Goal: Transaction & Acquisition: Obtain resource

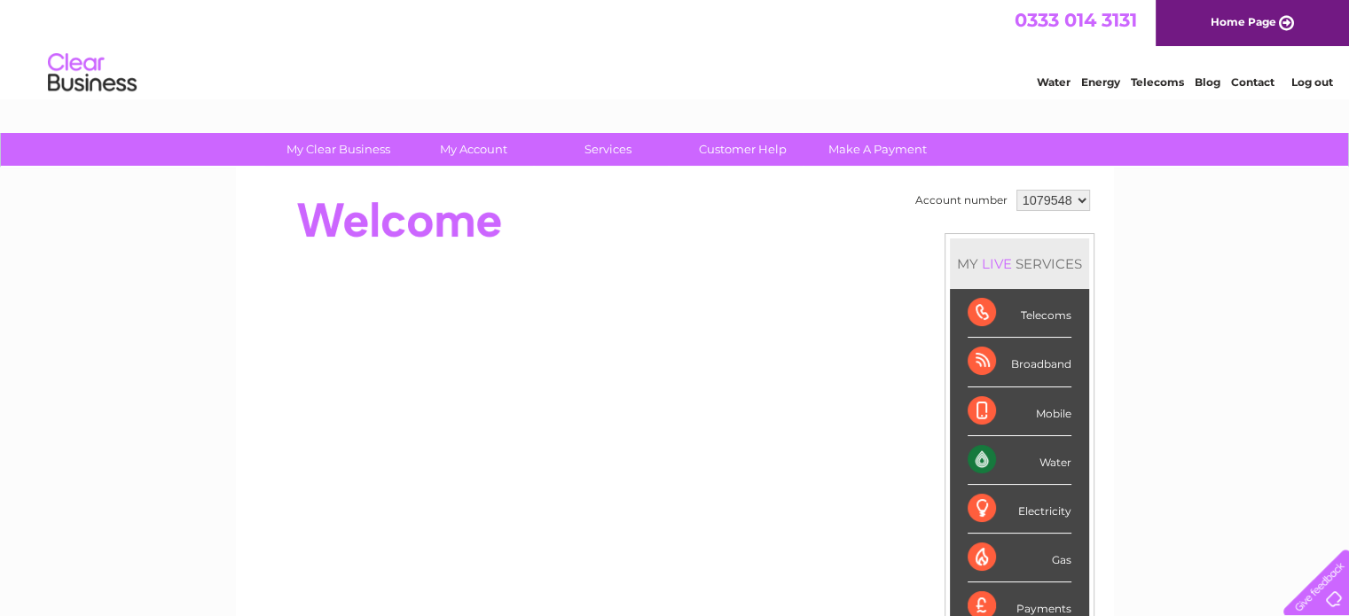
click at [1044, 199] on select "1079548 1127705" at bounding box center [1053, 200] width 74 height 21
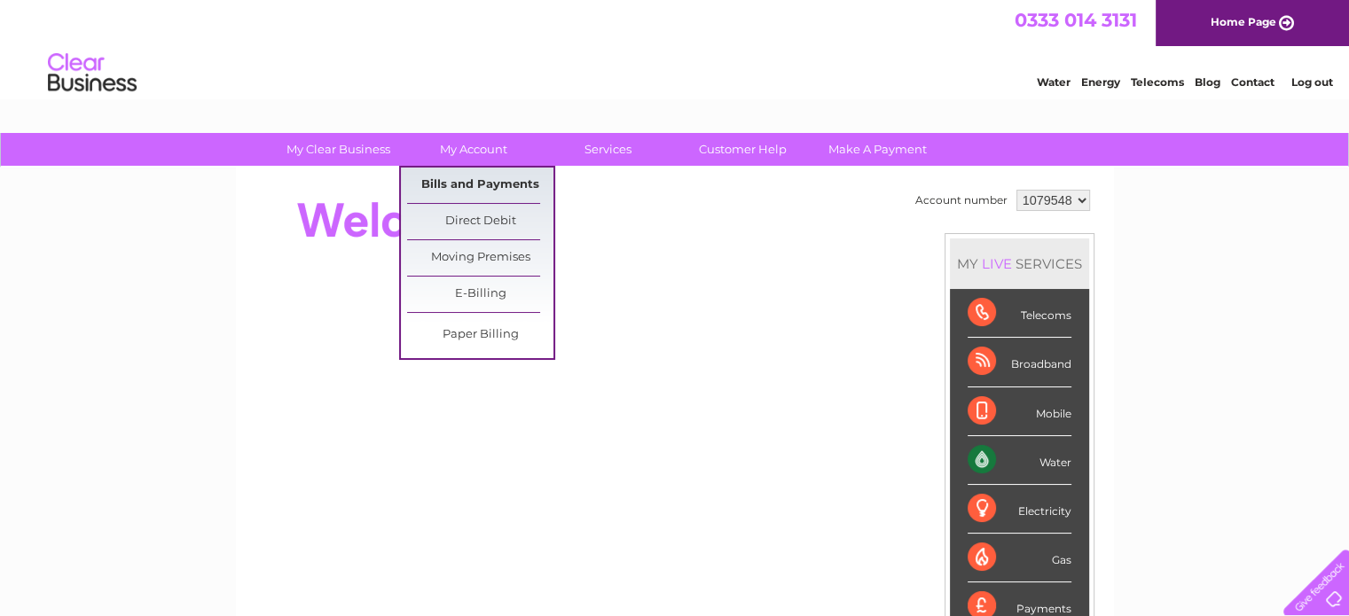
click at [465, 171] on link "Bills and Payments" at bounding box center [480, 185] width 146 height 35
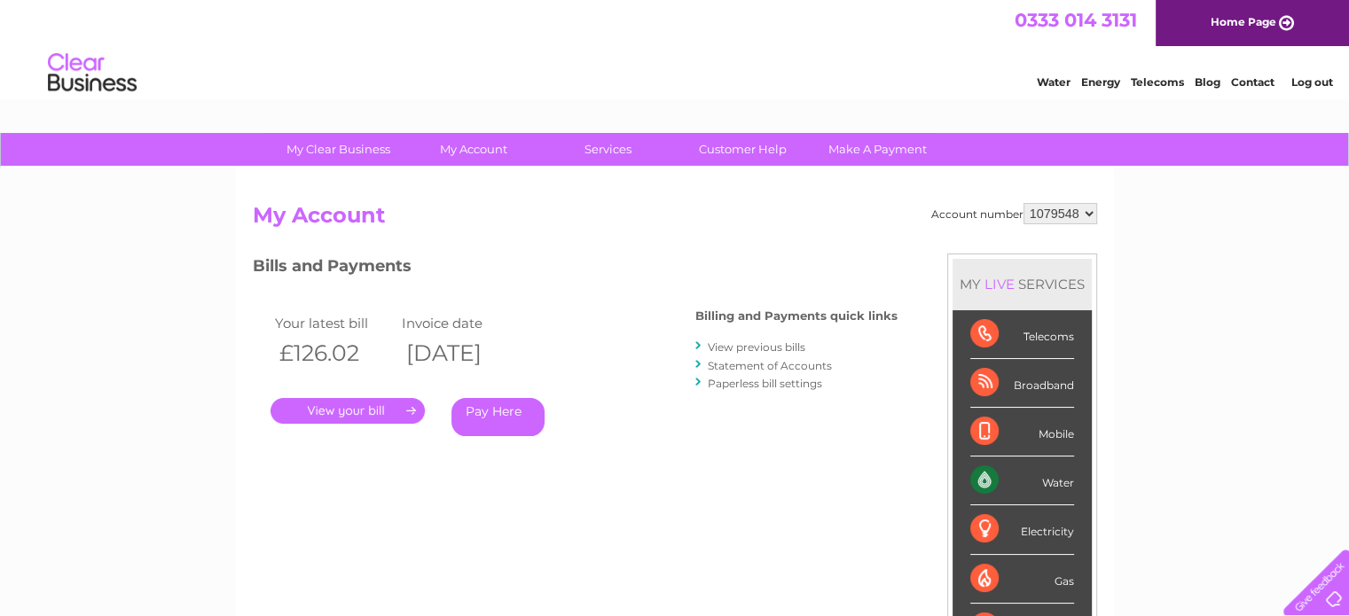
click at [1067, 208] on select "1079548 1127705" at bounding box center [1060, 213] width 74 height 21
select select "1127705"
click at [1023, 203] on select "1079548 1127705" at bounding box center [1060, 213] width 74 height 21
click at [356, 403] on link "." at bounding box center [347, 411] width 154 height 26
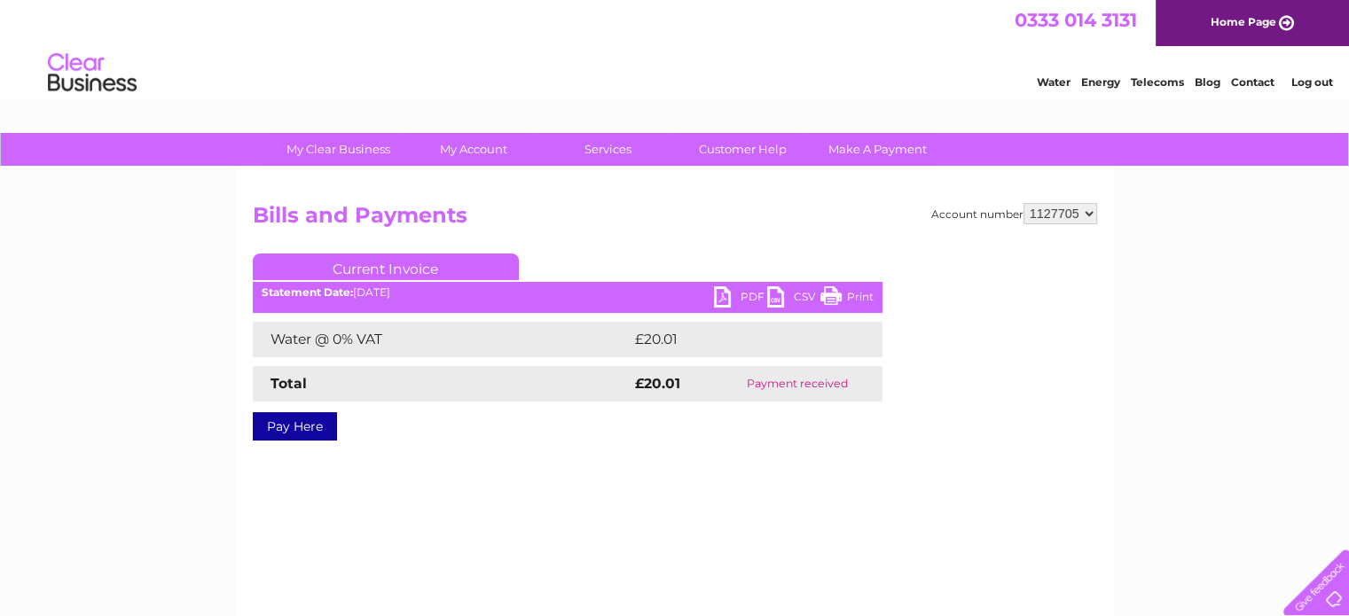
click at [738, 305] on link "PDF" at bounding box center [740, 299] width 53 height 26
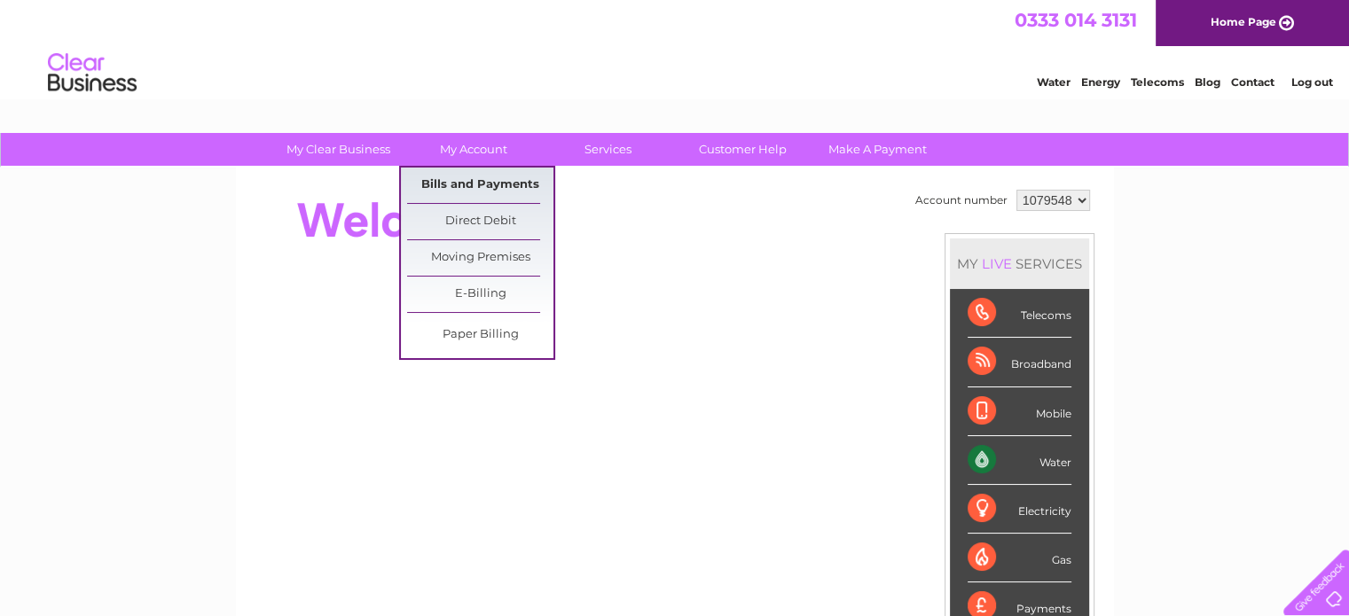
click at [489, 175] on link "Bills and Payments" at bounding box center [480, 185] width 146 height 35
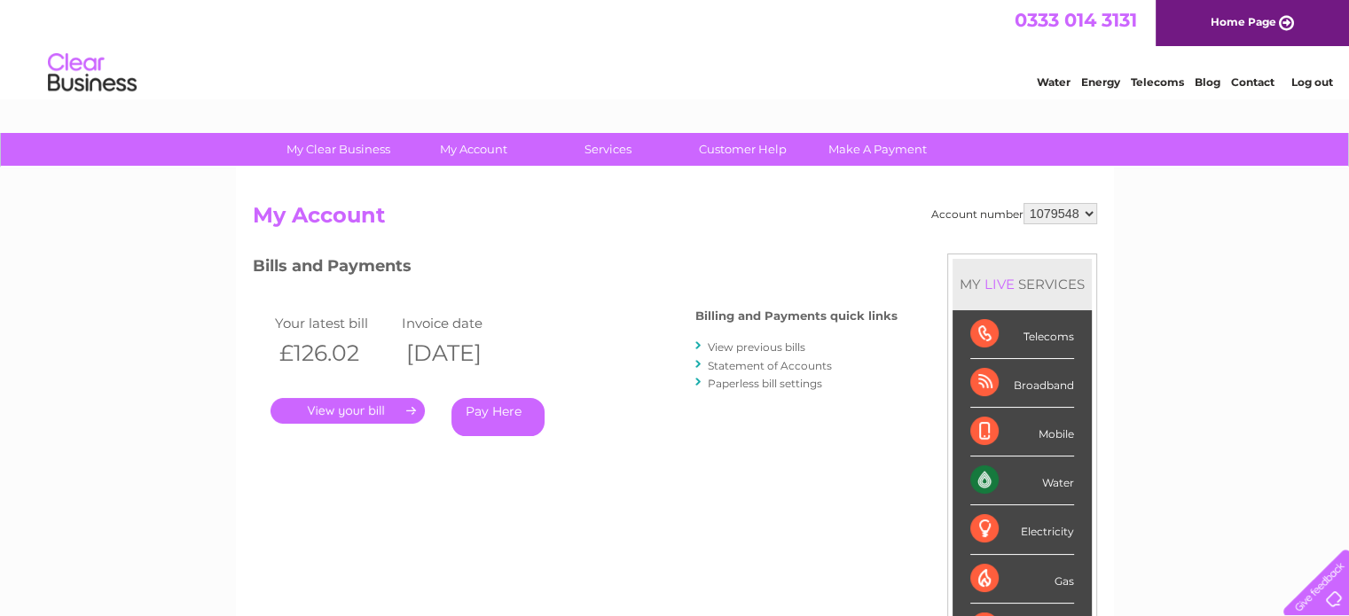
click at [331, 395] on div ". Pay Here" at bounding box center [447, 385] width 355 height 27
click at [333, 402] on link "." at bounding box center [347, 411] width 154 height 26
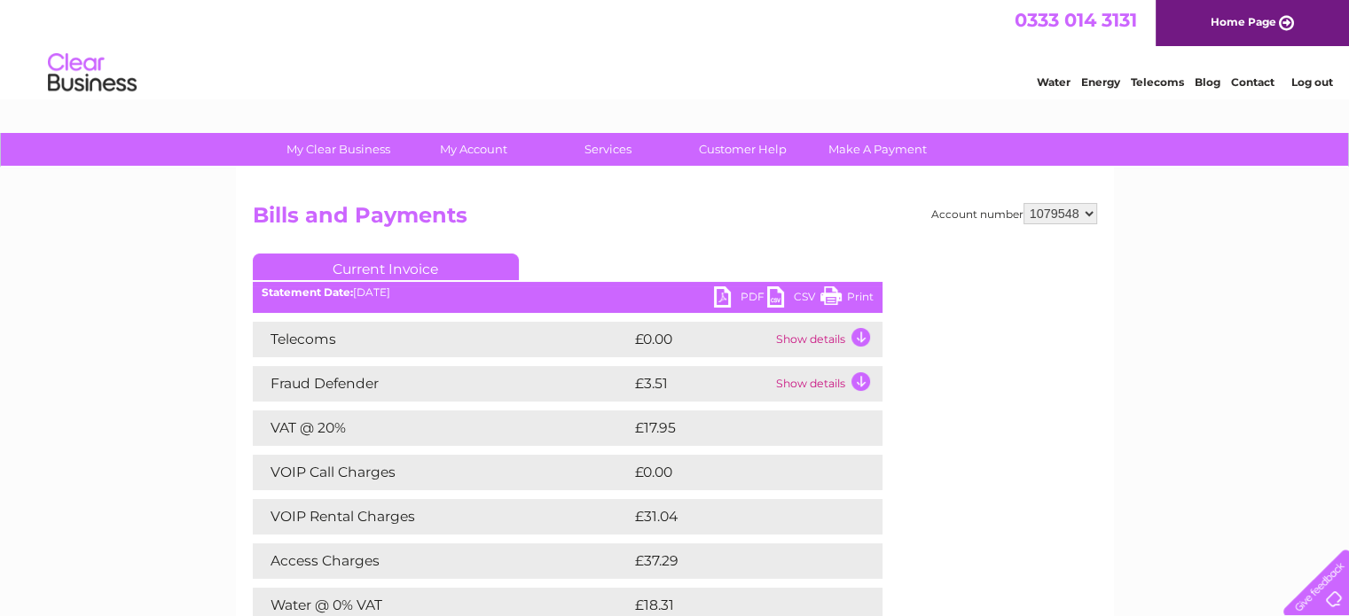
click at [734, 301] on link "PDF" at bounding box center [740, 299] width 53 height 26
